Goal: Information Seeking & Learning: Compare options

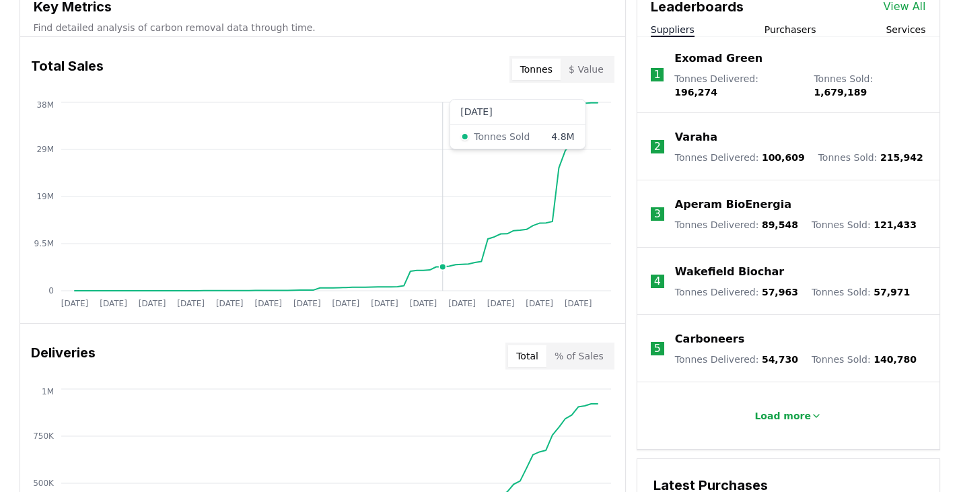
scroll to position [511, 0]
click at [896, 6] on link "View All" at bounding box center [905, 7] width 42 height 16
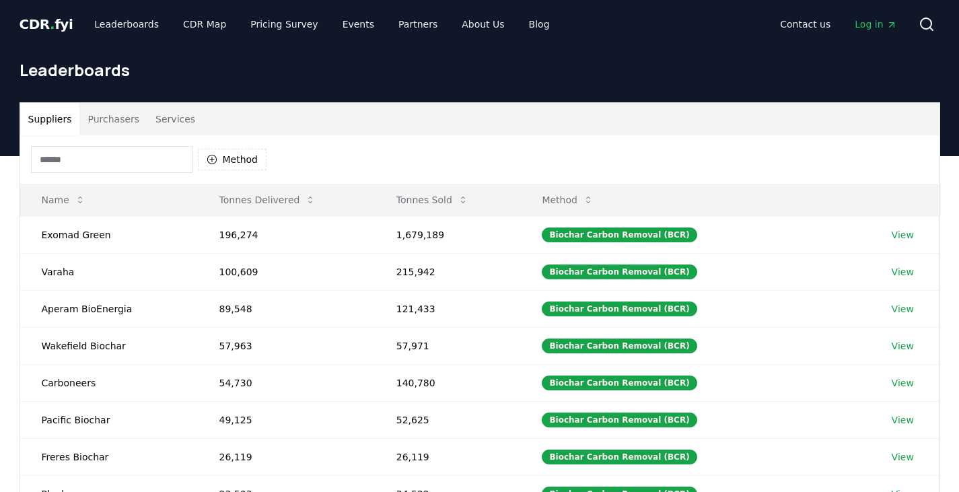
click at [139, 168] on input at bounding box center [112, 159] width 162 height 27
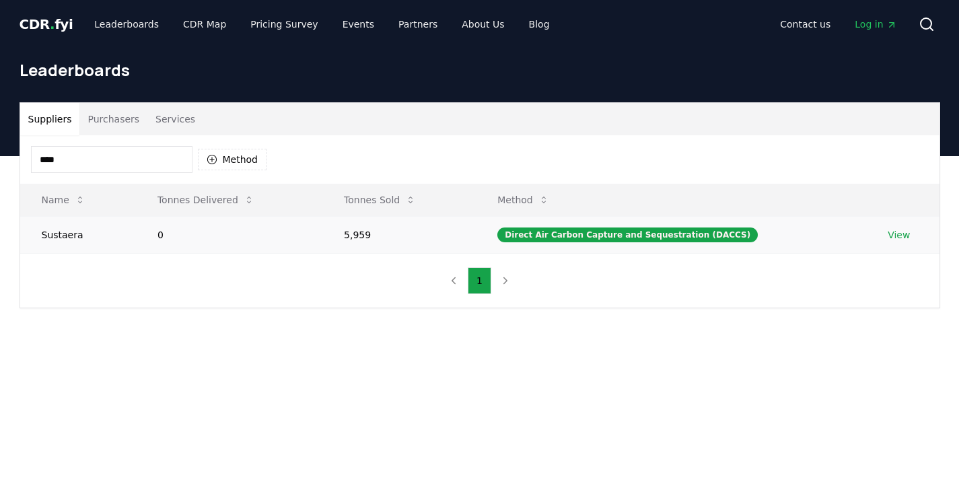
type input "****"
click at [892, 239] on link "View" at bounding box center [899, 234] width 22 height 13
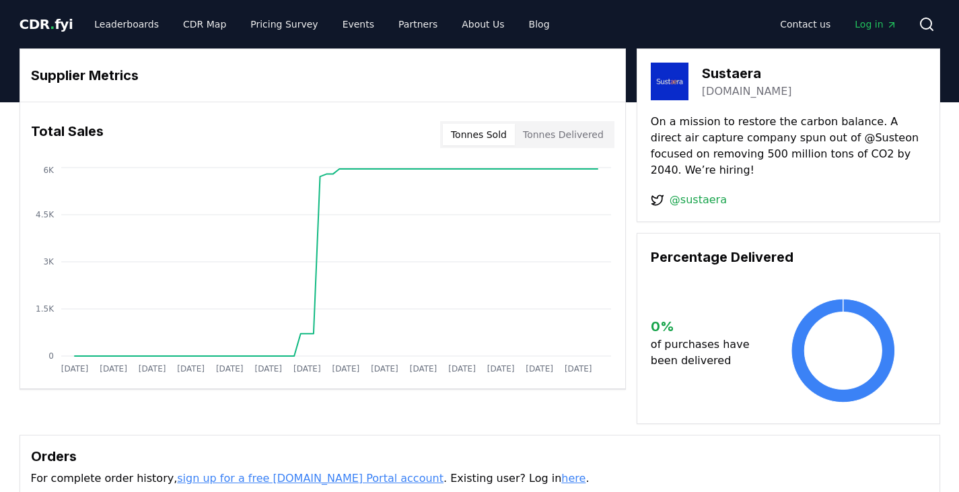
click at [526, 138] on button "Tonnes Delivered" at bounding box center [563, 135] width 97 height 22
click at [492, 137] on button "Tonnes Sold" at bounding box center [479, 135] width 72 height 22
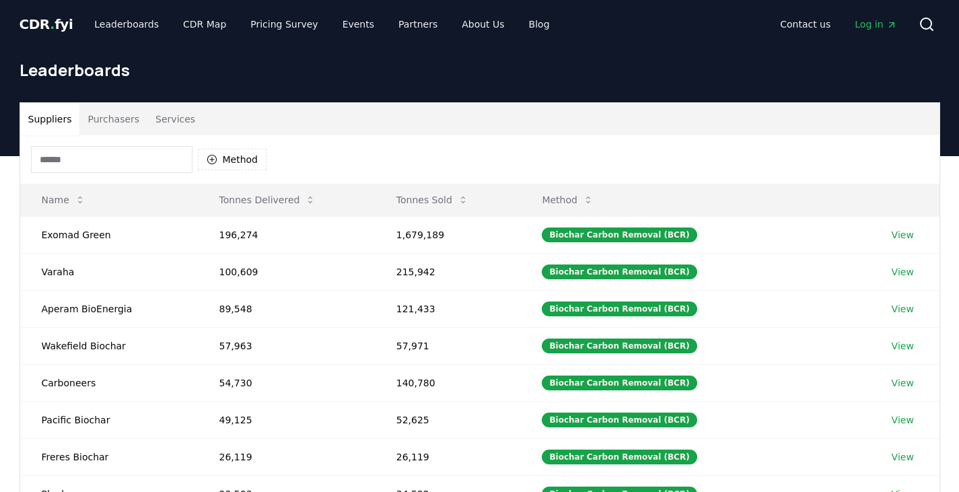
click at [151, 157] on input at bounding box center [112, 159] width 162 height 27
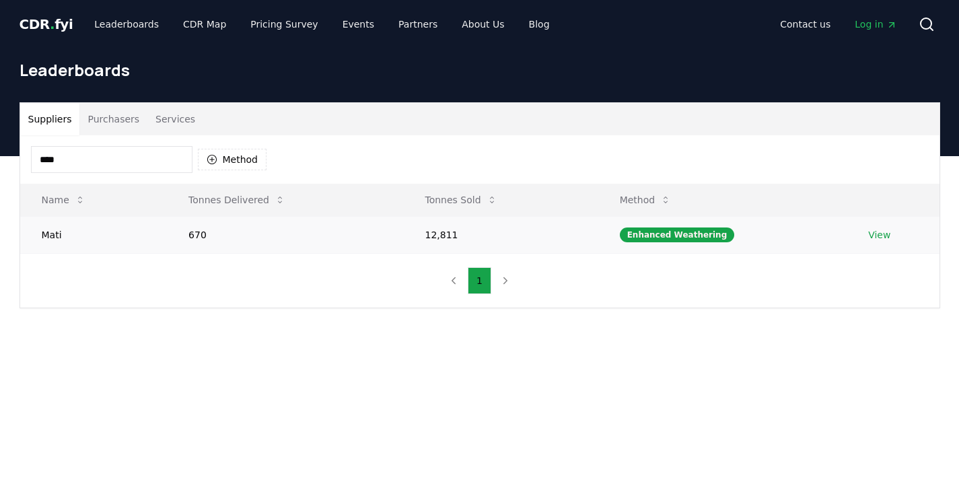
type input "****"
click at [870, 233] on link "View" at bounding box center [879, 234] width 22 height 13
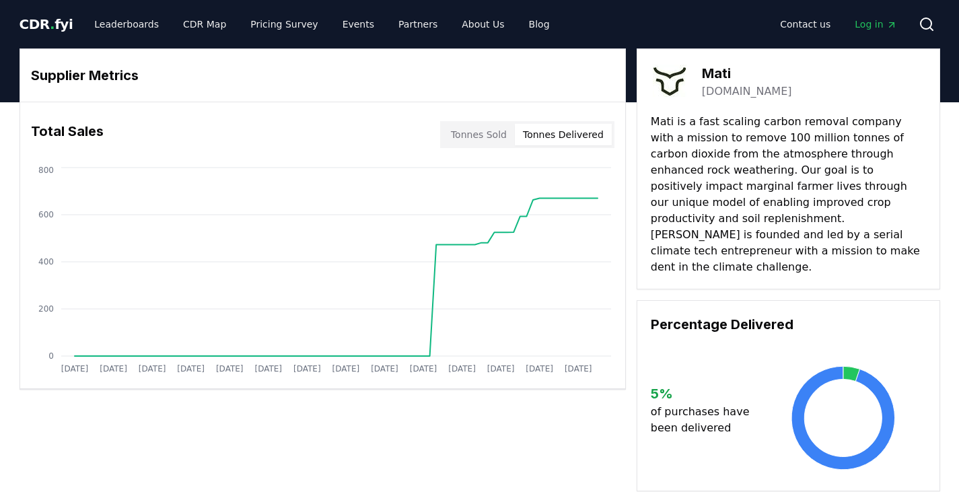
click at [578, 141] on button "Tonnes Delivered" at bounding box center [563, 135] width 97 height 22
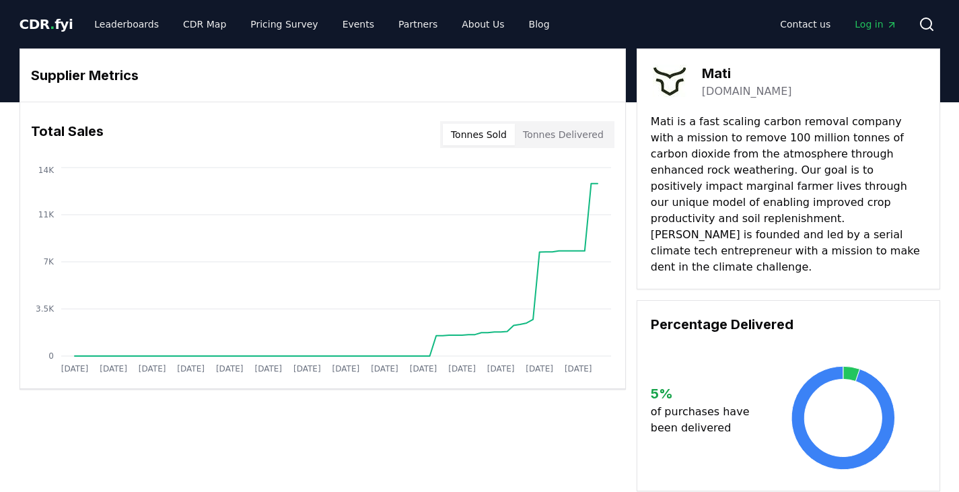
click at [478, 145] on button "Tonnes Sold" at bounding box center [479, 135] width 72 height 22
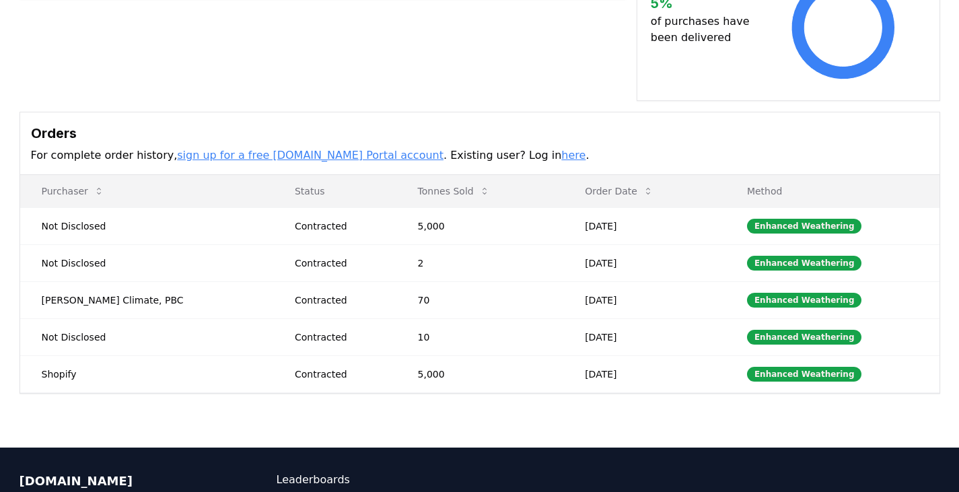
scroll to position [391, 0]
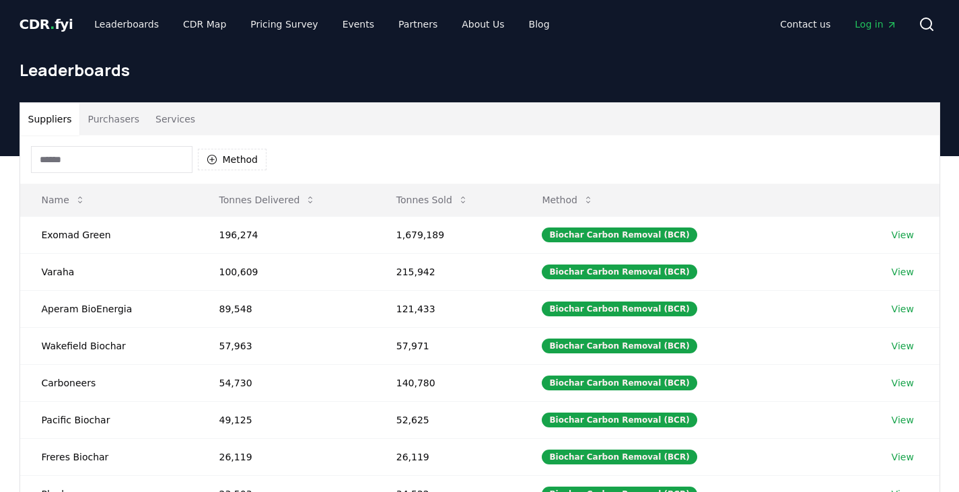
click at [158, 159] on input at bounding box center [112, 159] width 162 height 27
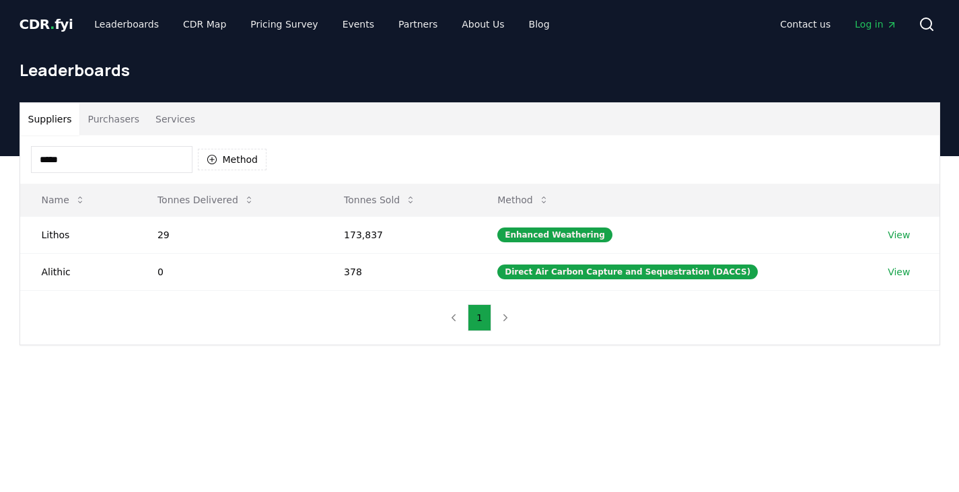
type input "******"
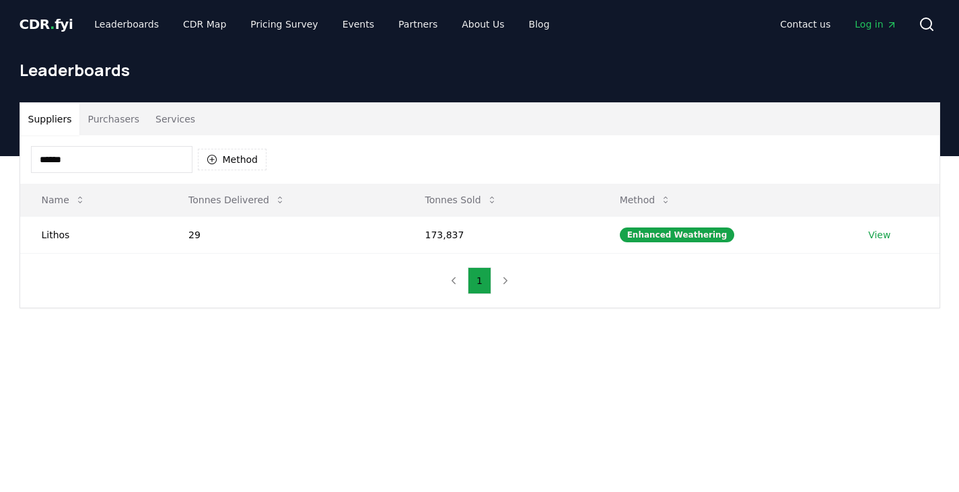
drag, startPoint x: 79, startPoint y: 164, endPoint x: 20, endPoint y: 166, distance: 59.2
click at [20, 166] on div "****** Method" at bounding box center [479, 159] width 919 height 48
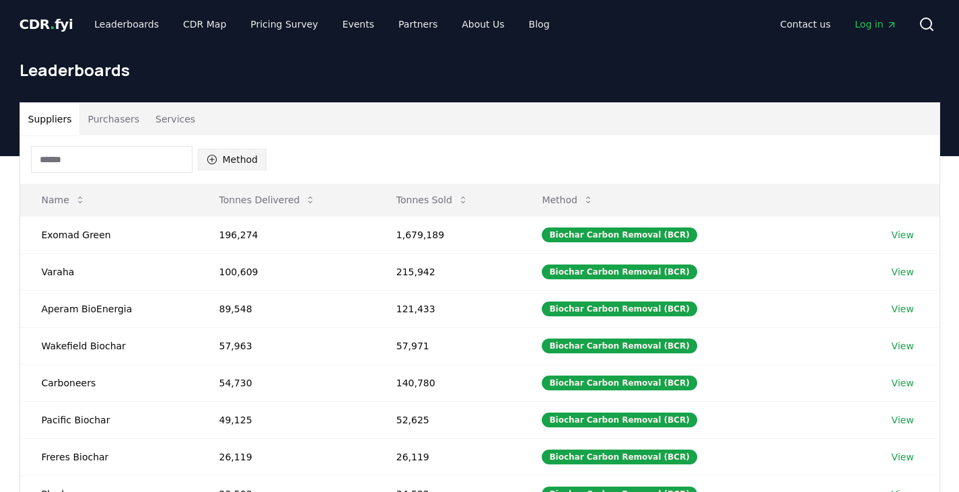
click at [244, 153] on button "Method" at bounding box center [232, 160] width 69 height 22
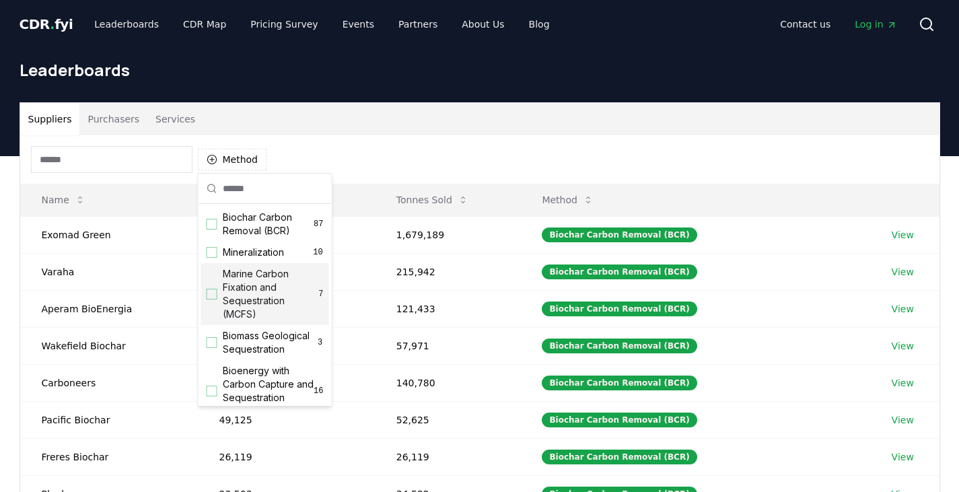
drag, startPoint x: 244, startPoint y: 153, endPoint x: 248, endPoint y: 303, distance: 149.5
click at [248, 303] on body "CDR . fyi Leaderboards CDR Map Pricing Survey Events Partners About Us Blog Con…" at bounding box center [479, 455] width 959 height 911
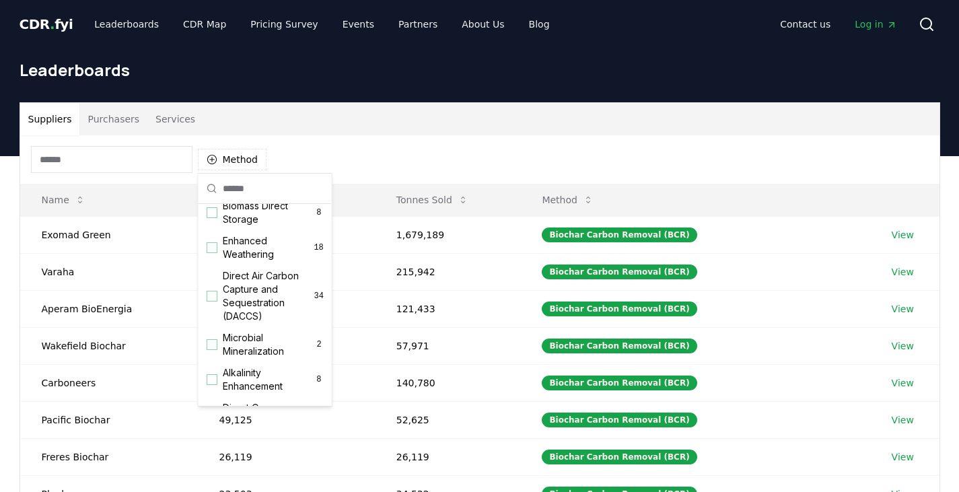
scroll to position [226, 0]
click at [251, 262] on span "Enhanced Weathering" at bounding box center [268, 248] width 91 height 27
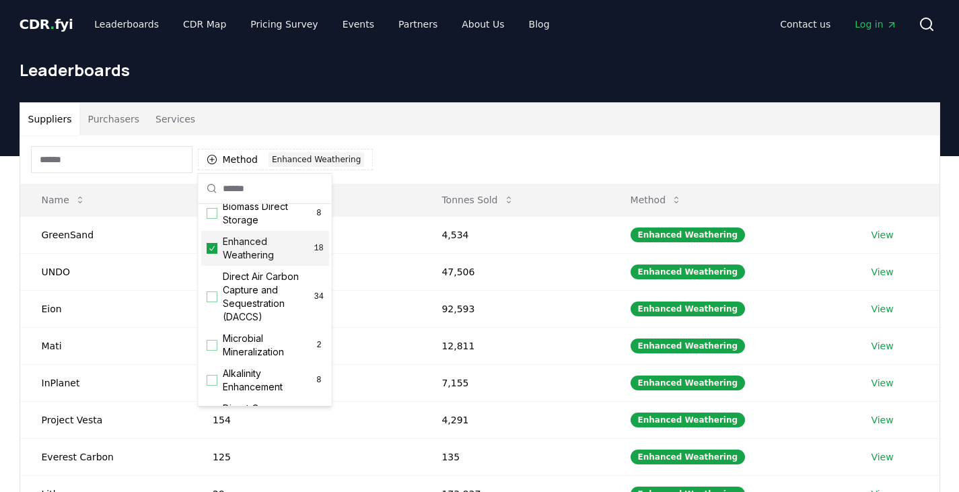
click at [413, 63] on h1 "Leaderboards" at bounding box center [480, 70] width 921 height 22
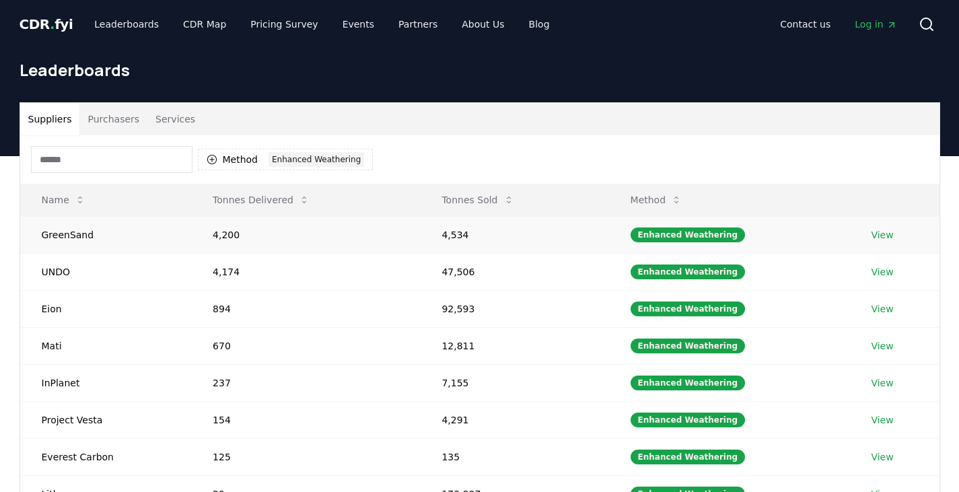
click at [874, 236] on link "View" at bounding box center [882, 234] width 22 height 13
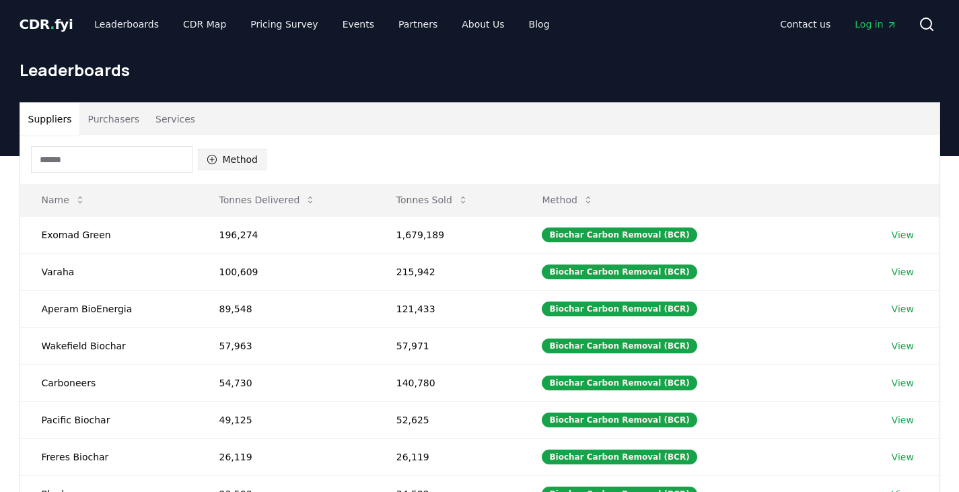
click at [256, 160] on button "Method" at bounding box center [232, 160] width 69 height 22
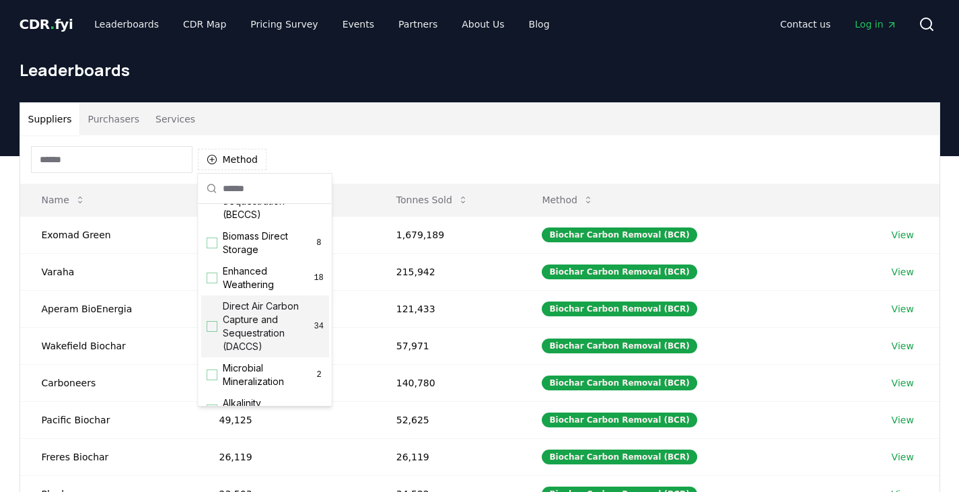
scroll to position [197, 0]
click at [254, 284] on span "Enhanced Weathering" at bounding box center [268, 277] width 91 height 27
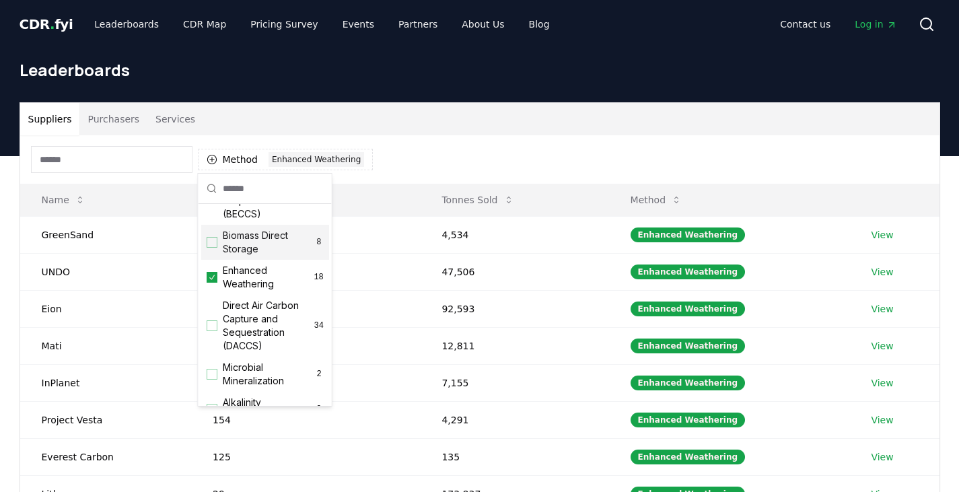
click at [392, 75] on h1 "Leaderboards" at bounding box center [480, 70] width 921 height 22
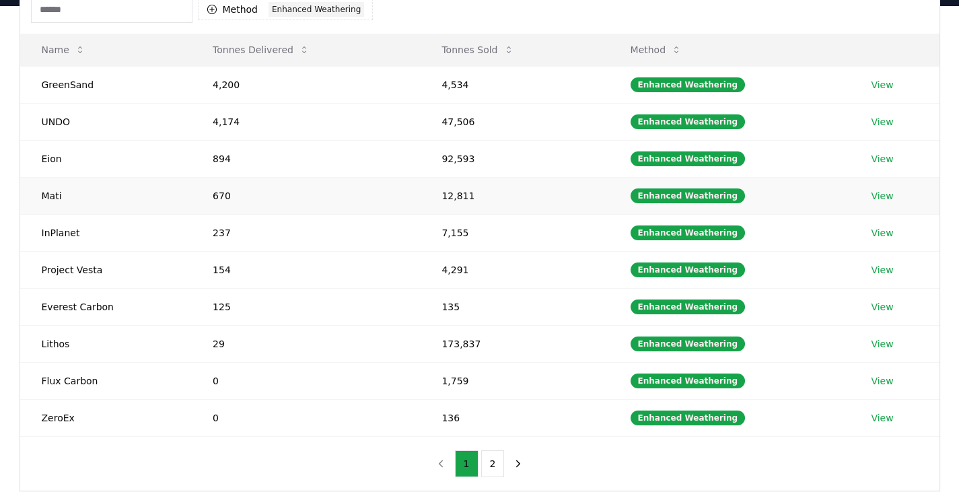
scroll to position [149, 0]
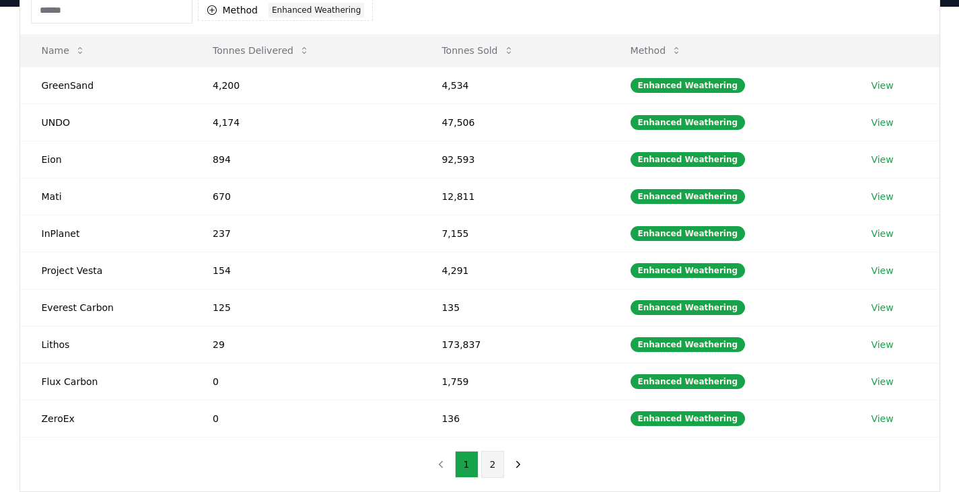
click at [493, 472] on button "2" at bounding box center [493, 464] width 24 height 27
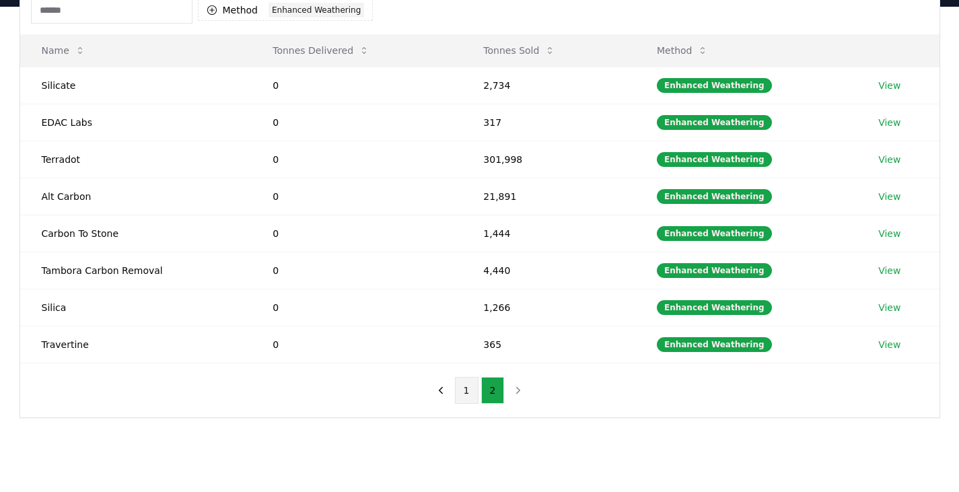
click at [459, 396] on button "1" at bounding box center [467, 390] width 24 height 27
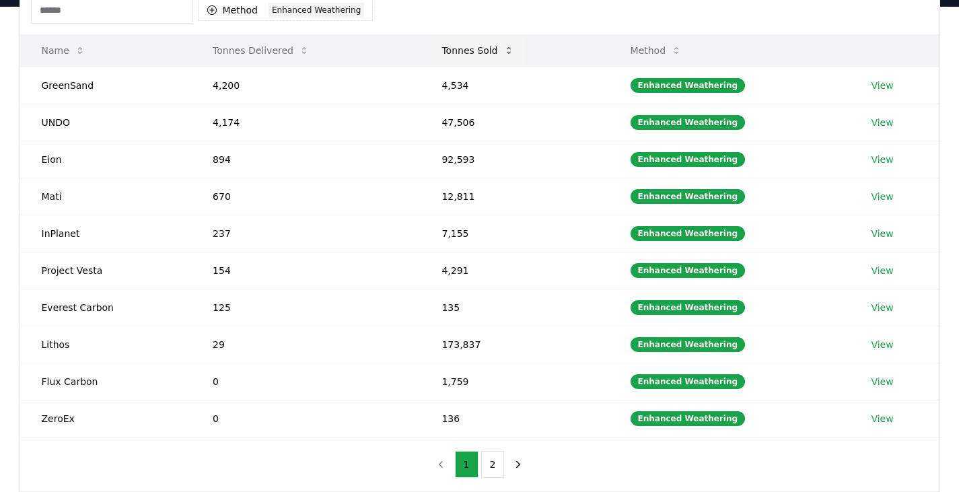
click at [479, 55] on button "Tonnes Sold" at bounding box center [478, 50] width 94 height 27
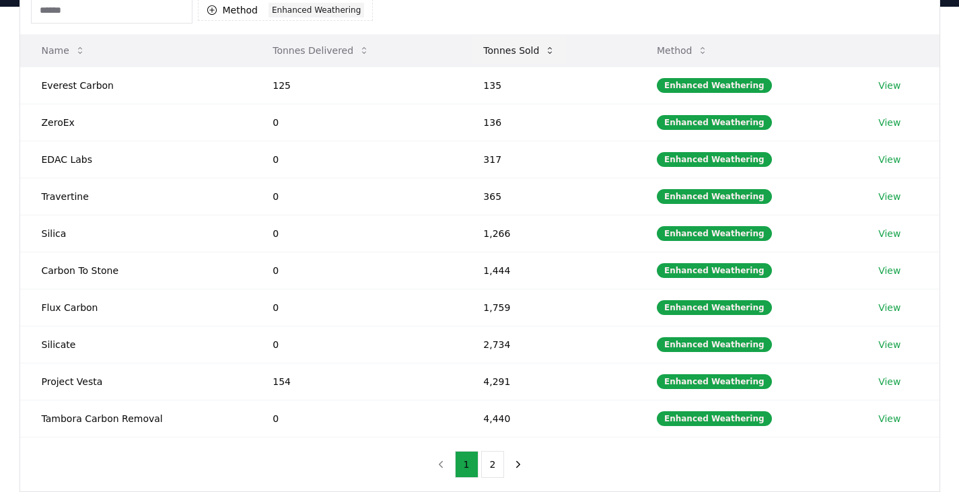
click at [501, 37] on button "Tonnes Sold" at bounding box center [519, 50] width 94 height 27
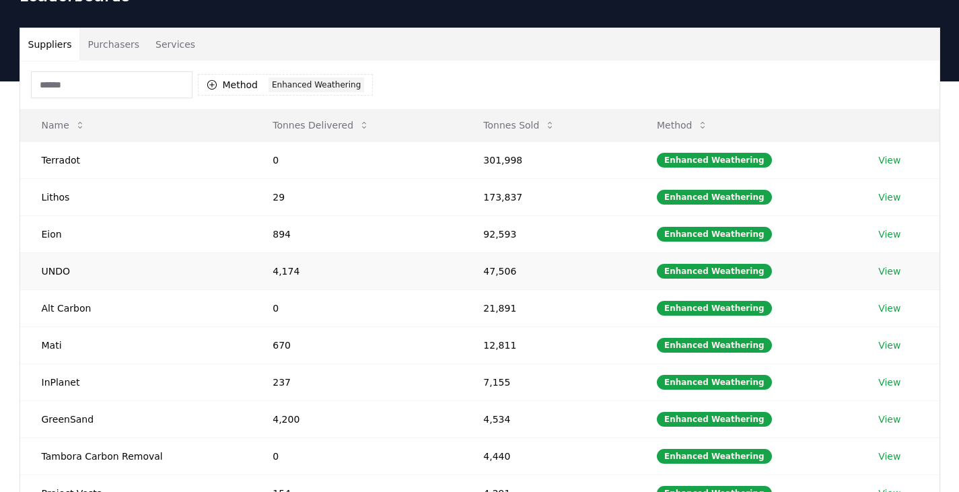
scroll to position [78, 0]
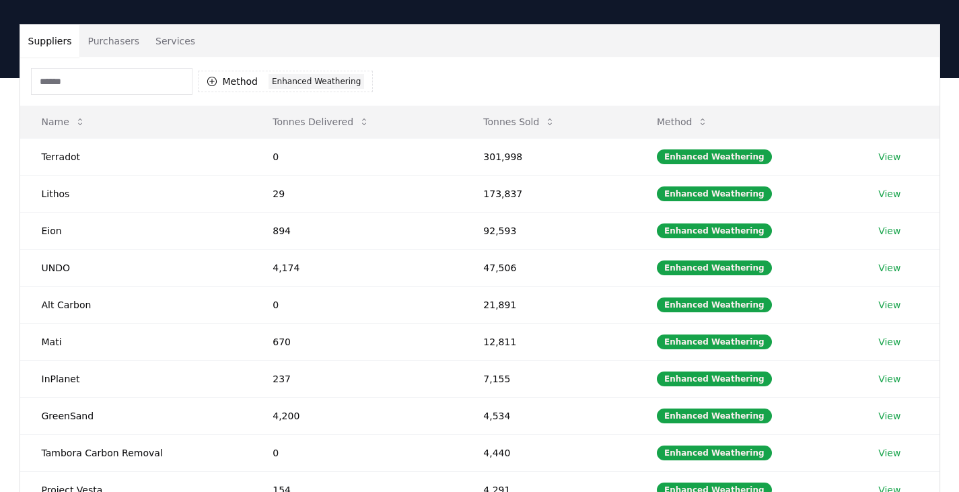
click at [236, 70] on div "Method 1 Enhanced Weathering" at bounding box center [202, 81] width 343 height 27
click at [238, 79] on button "Method 1 Enhanced Weathering" at bounding box center [286, 82] width 176 height 22
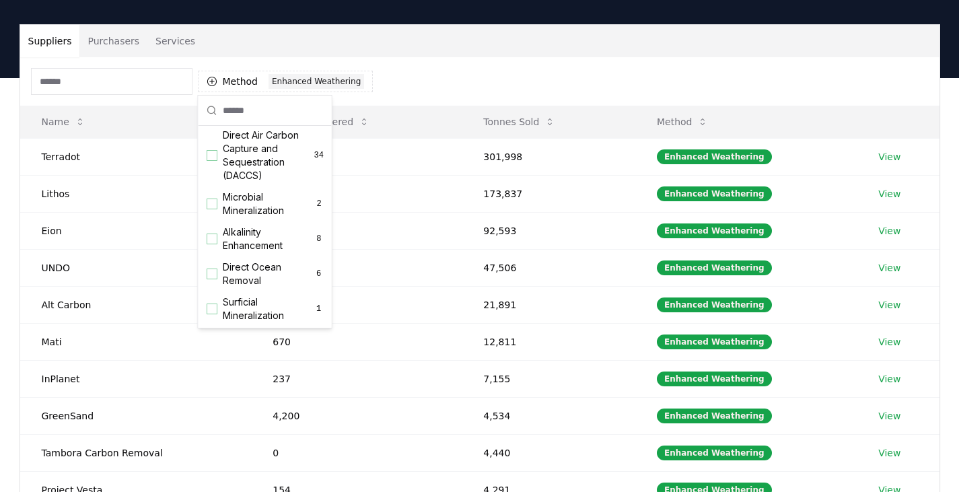
scroll to position [294, 0]
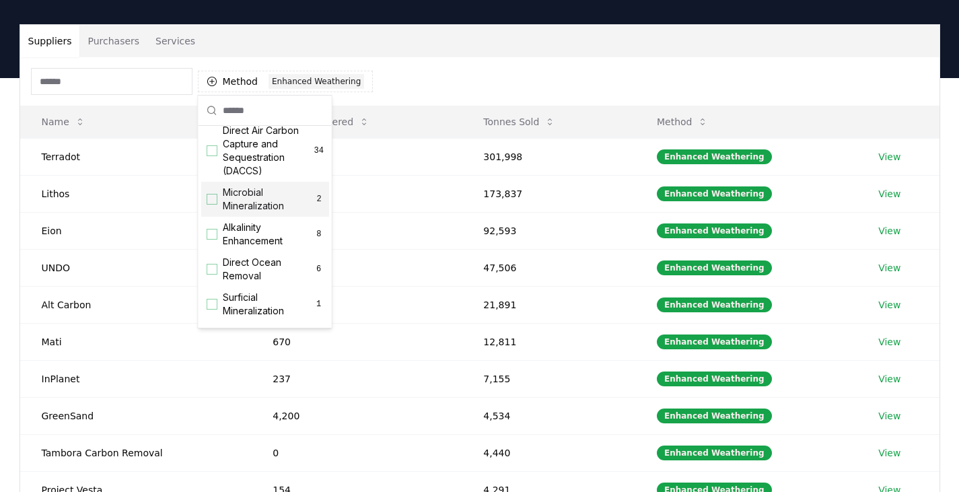
click at [246, 248] on span "Alkalinity Enhancement" at bounding box center [269, 234] width 92 height 27
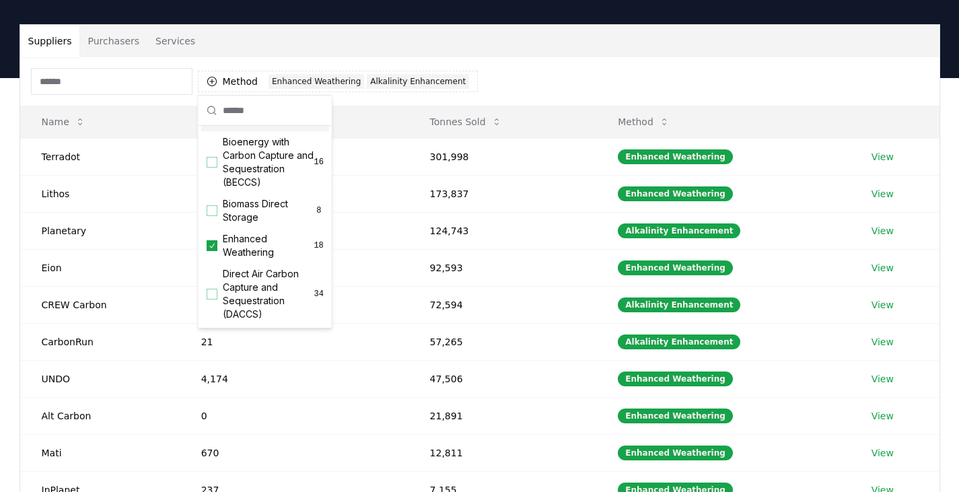
scroll to position [158, 0]
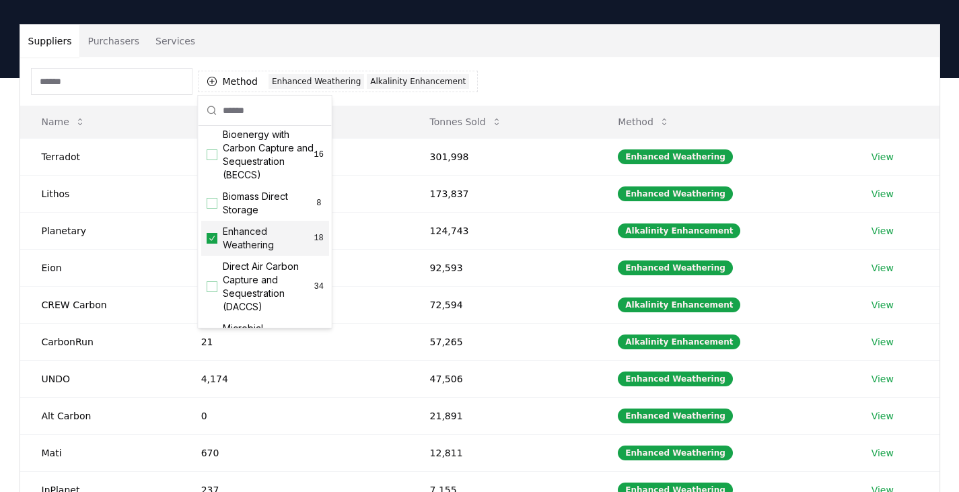
click at [251, 248] on span "Enhanced Weathering" at bounding box center [268, 238] width 91 height 27
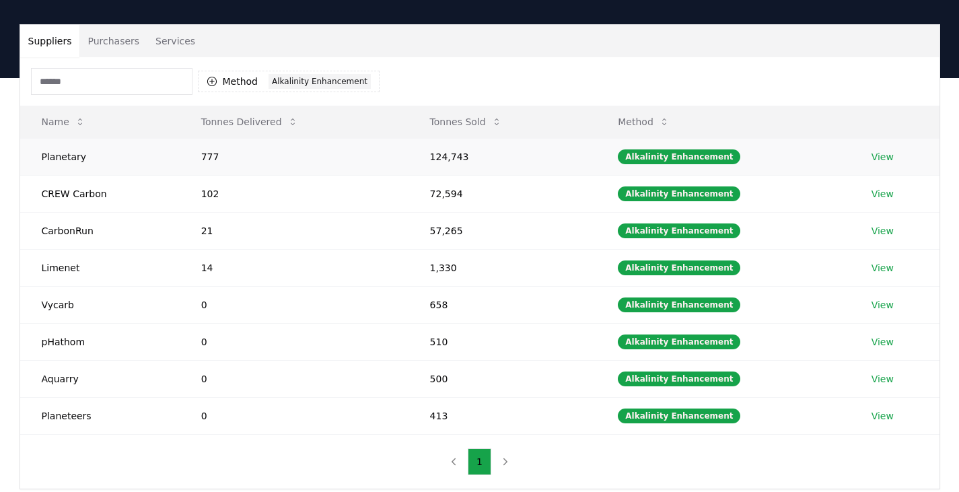
click at [884, 162] on link "View" at bounding box center [883, 156] width 22 height 13
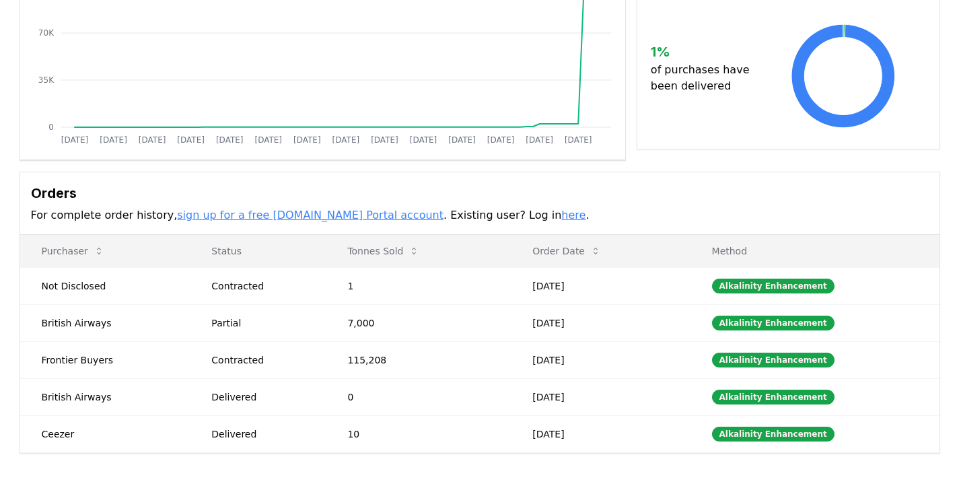
scroll to position [229, 0]
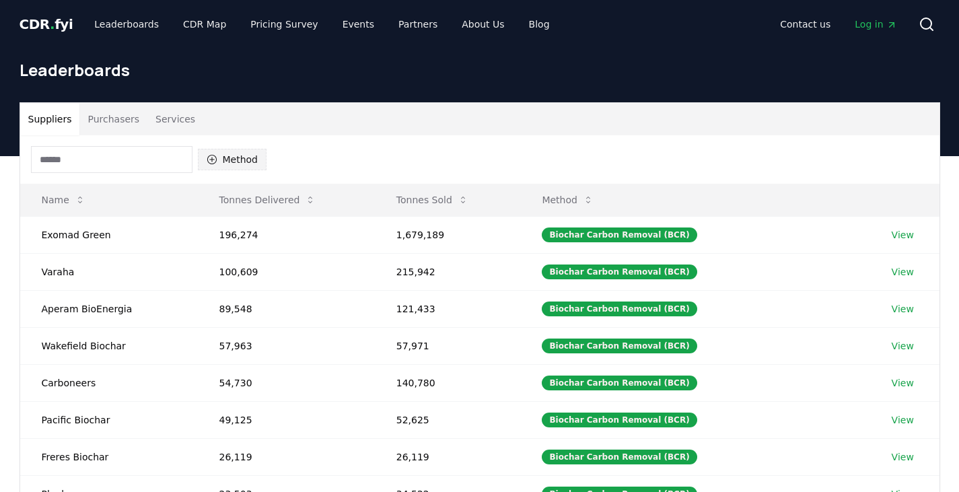
scroll to position [78, 0]
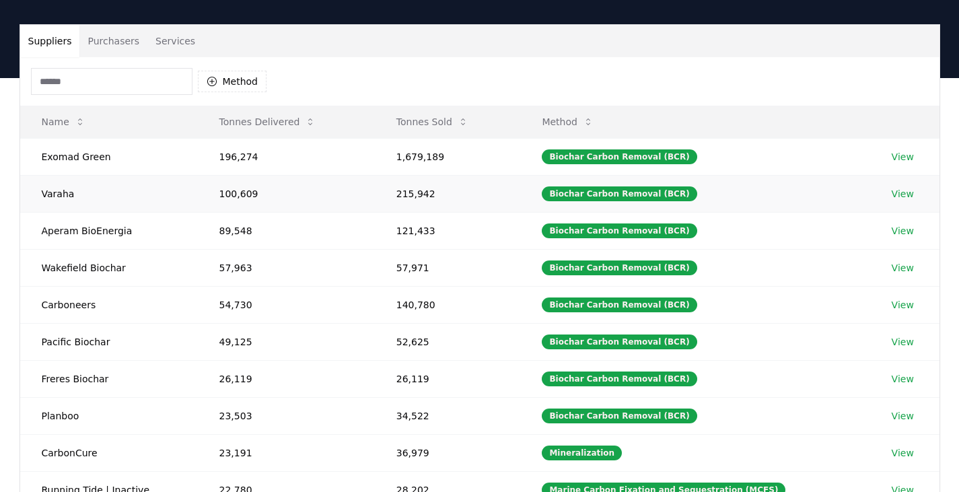
click at [642, 177] on td "Biochar Carbon Removal (BCR)" at bounding box center [694, 193] width 349 height 37
click at [248, 78] on button "Method" at bounding box center [232, 82] width 69 height 22
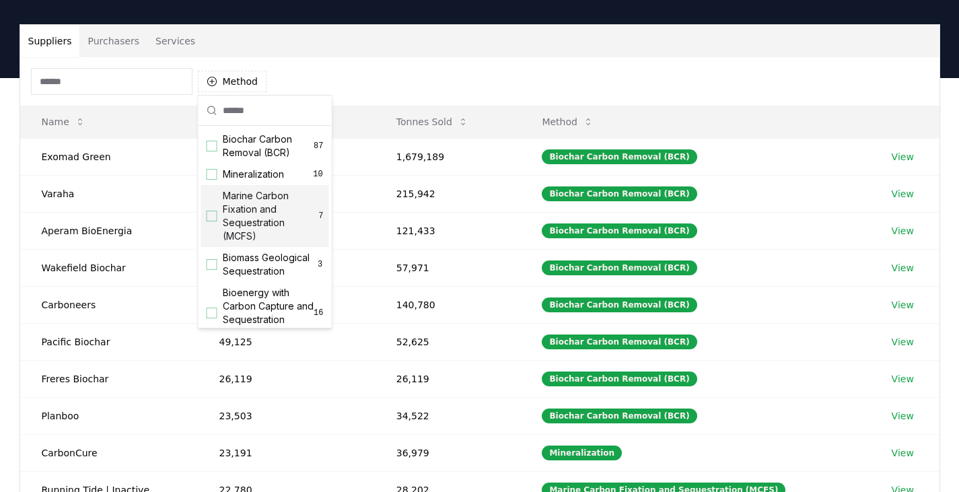
scroll to position [13, 0]
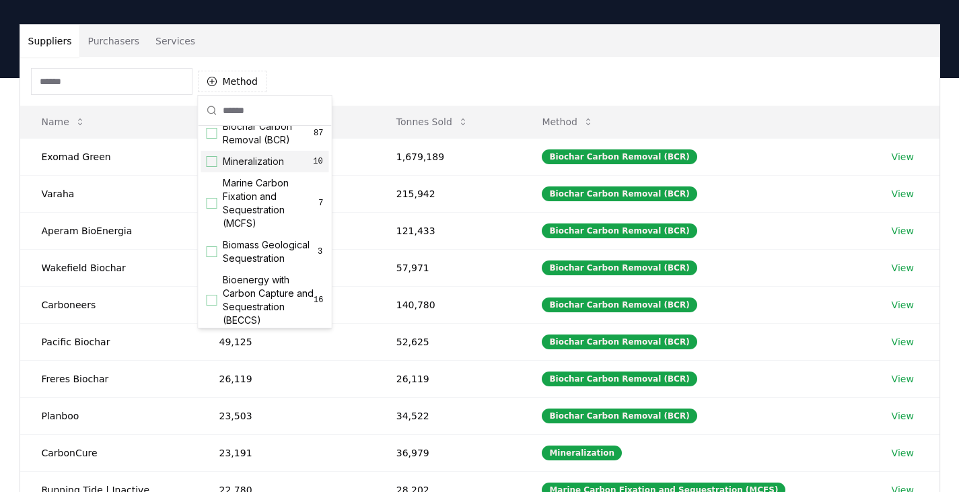
click at [353, 65] on div "Method" at bounding box center [479, 81] width 919 height 48
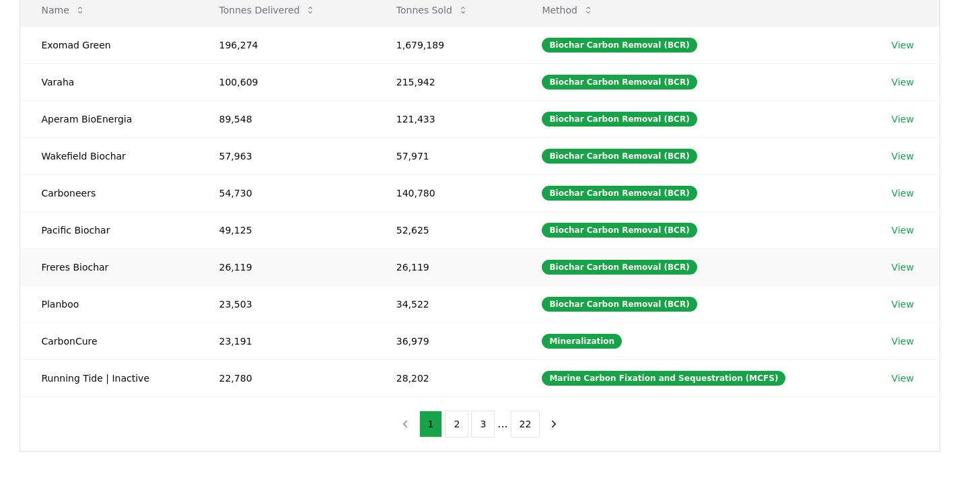
scroll to position [190, 0]
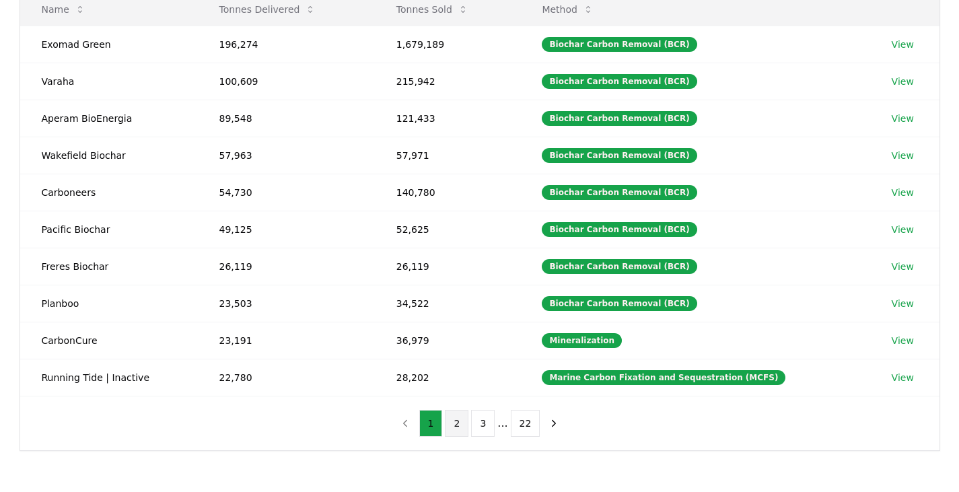
click at [458, 432] on button "2" at bounding box center [457, 423] width 24 height 27
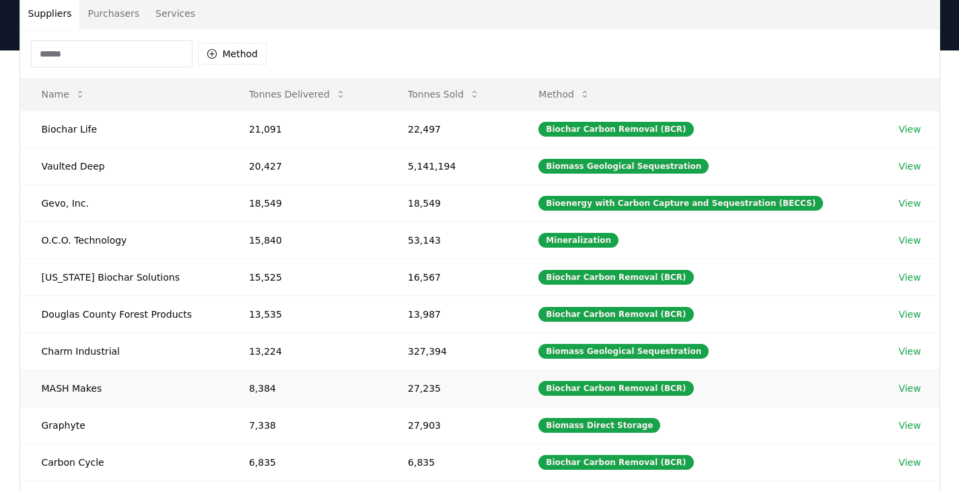
scroll to position [105, 0]
